Goal: Task Accomplishment & Management: Use online tool/utility

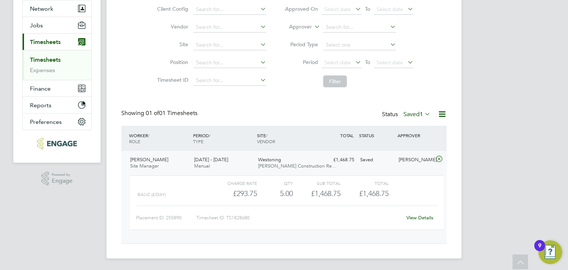
scroll to position [12, 72]
click at [408, 113] on label "Saved 1" at bounding box center [417, 114] width 27 height 7
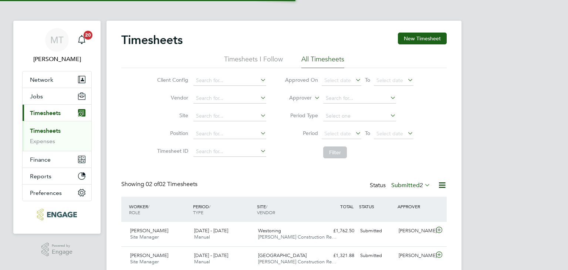
scroll to position [19, 64]
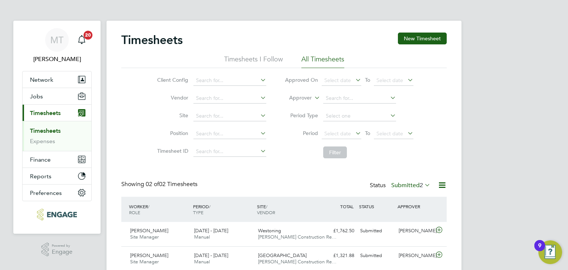
click at [401, 184] on label "Submitted 2" at bounding box center [410, 185] width 39 height 7
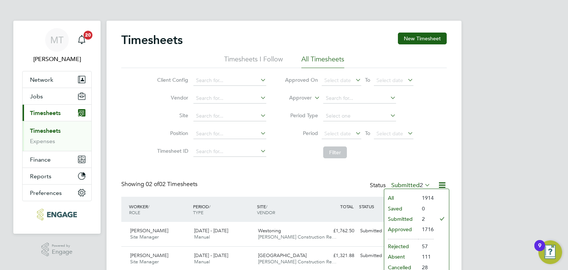
click at [400, 216] on li "Submitted" at bounding box center [401, 219] width 34 height 10
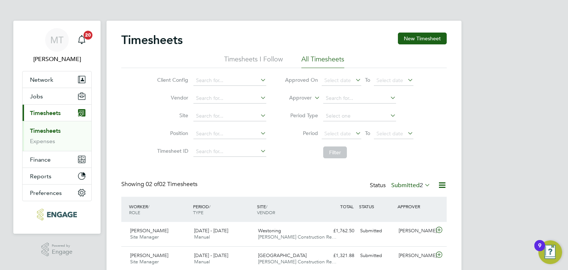
scroll to position [28, 0]
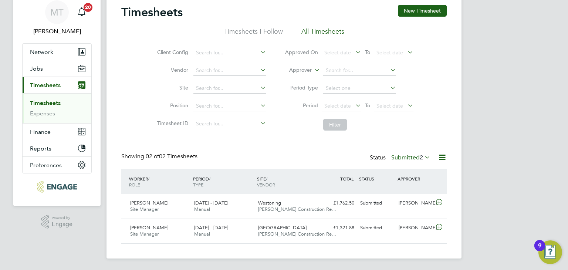
click at [408, 157] on label "Submitted 2" at bounding box center [410, 157] width 39 height 7
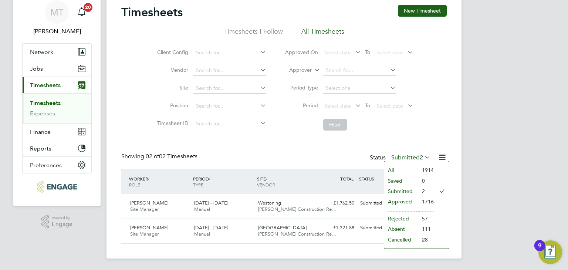
click at [403, 199] on li "Approved" at bounding box center [401, 201] width 34 height 10
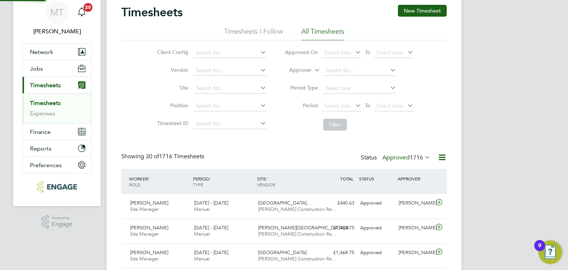
scroll to position [0, 0]
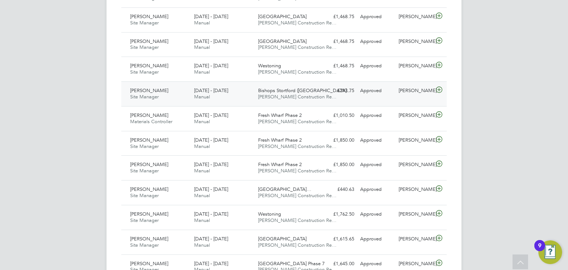
click at [439, 88] on icon at bounding box center [439, 90] width 9 height 6
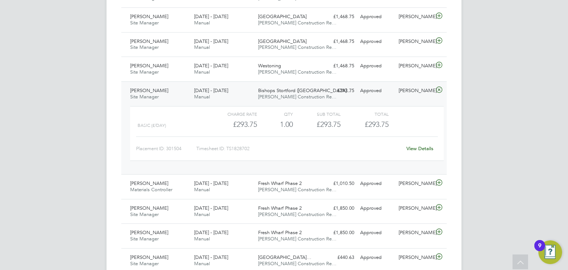
click at [411, 147] on link "View Details" at bounding box center [420, 148] width 27 height 6
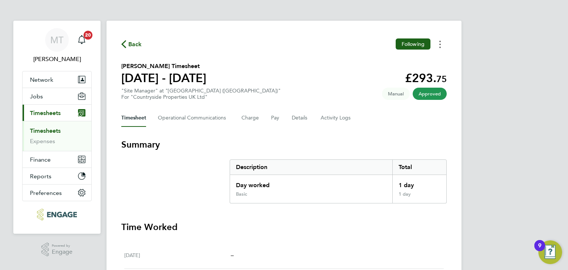
click at [440, 41] on circle "Timesheets Menu" at bounding box center [440, 41] width 1 height 1
click at [395, 59] on link "Download timesheet" at bounding box center [402, 60] width 89 height 15
